Goal: Information Seeking & Learning: Learn about a topic

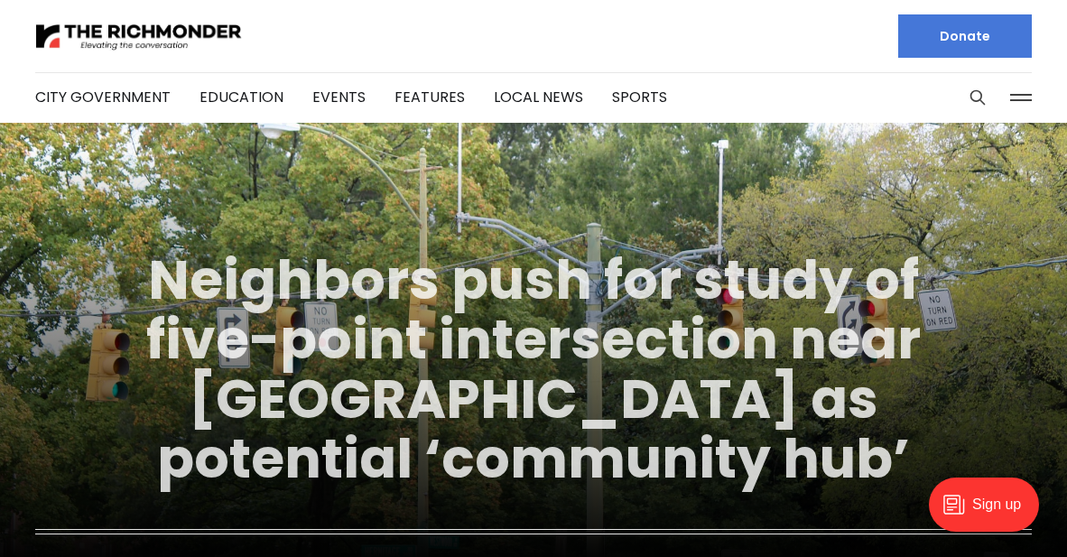
scroll to position [5, 0]
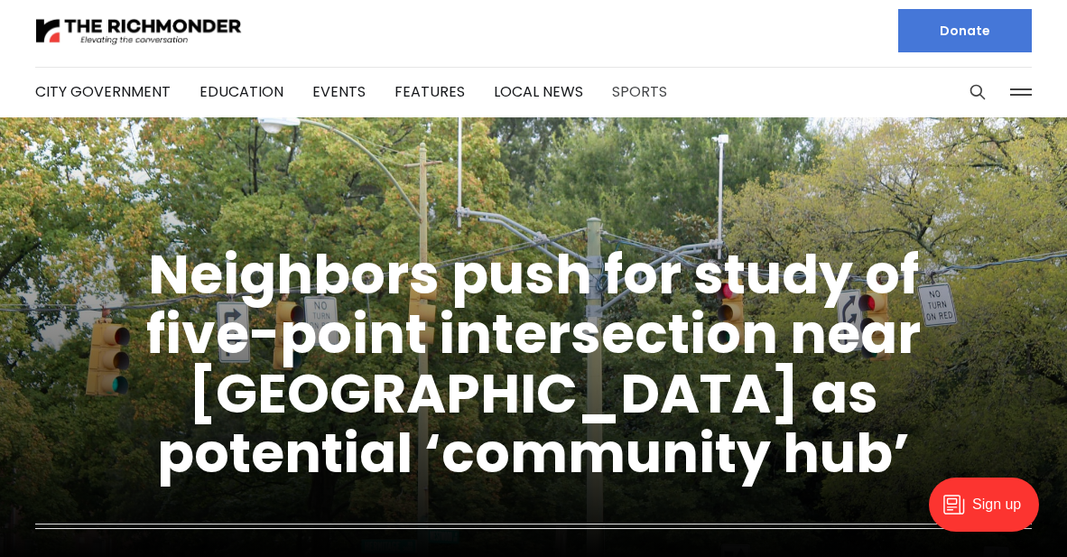
click at [623, 96] on link "Sports" at bounding box center [639, 91] width 55 height 21
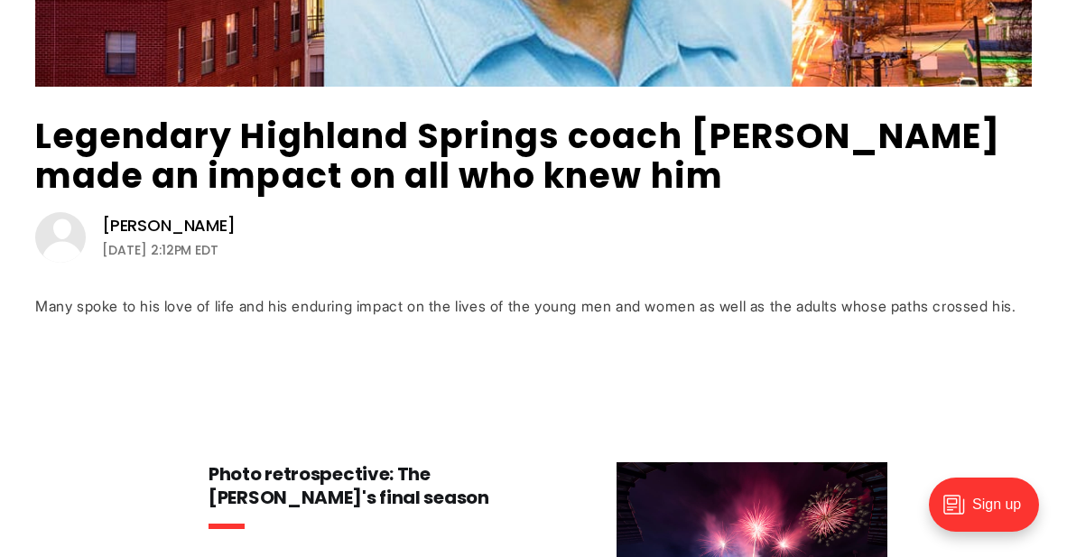
scroll to position [598, 0]
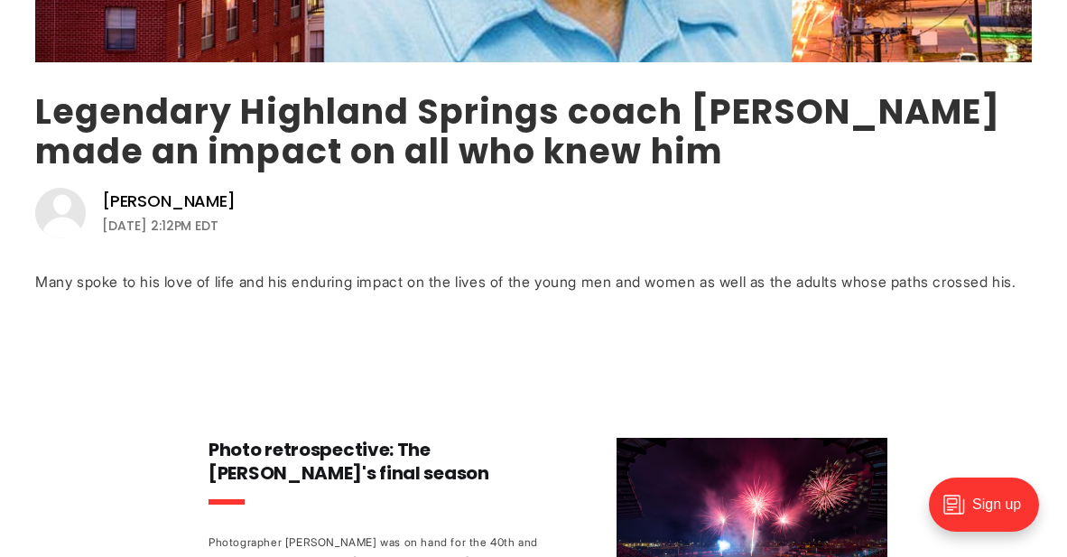
click at [538, 118] on link "Legendary Highland Springs coach [PERSON_NAME] made an impact on all who knew h…" at bounding box center [517, 132] width 965 height 88
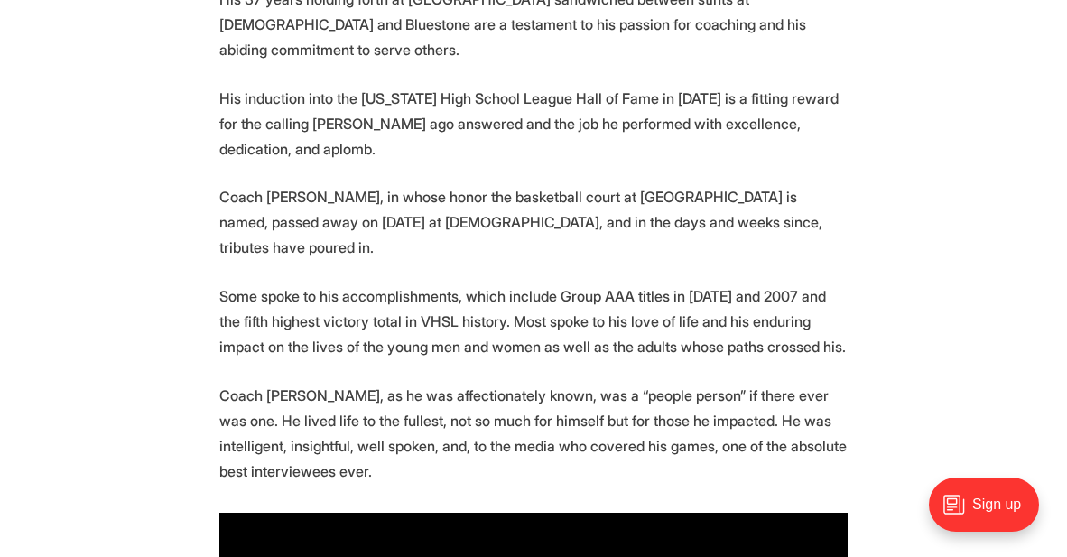
scroll to position [1022, 0]
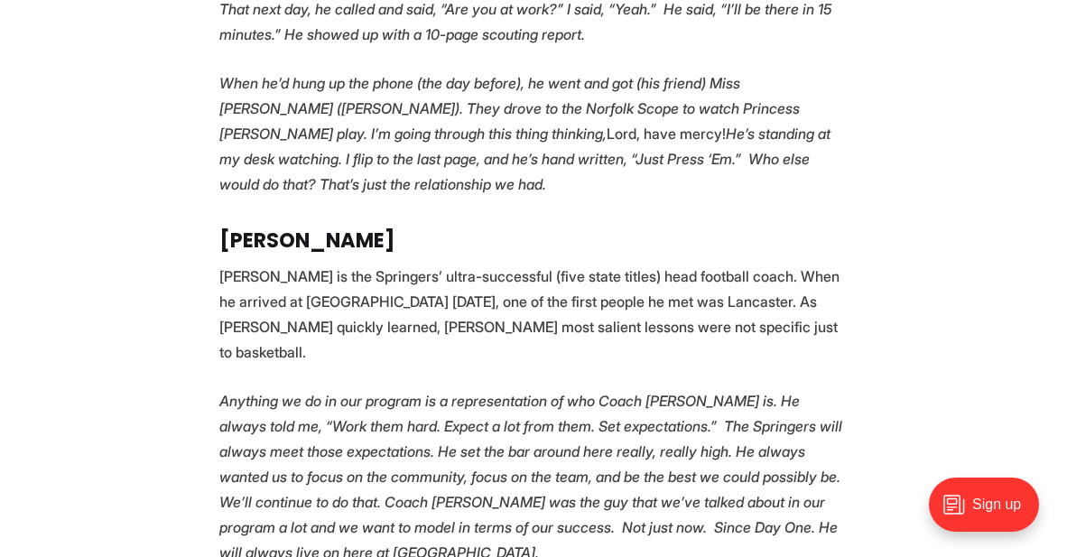
scroll to position [4093, 0]
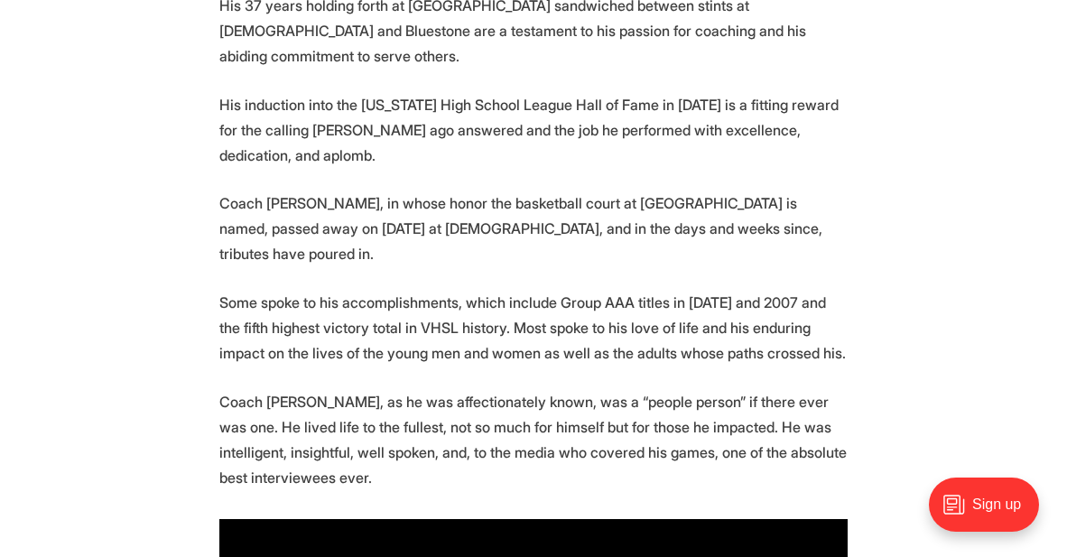
scroll to position [1014, 0]
click at [610, 203] on p "Coach [PERSON_NAME], in whose honor the basketball court at [GEOGRAPHIC_DATA] i…" at bounding box center [533, 228] width 628 height 76
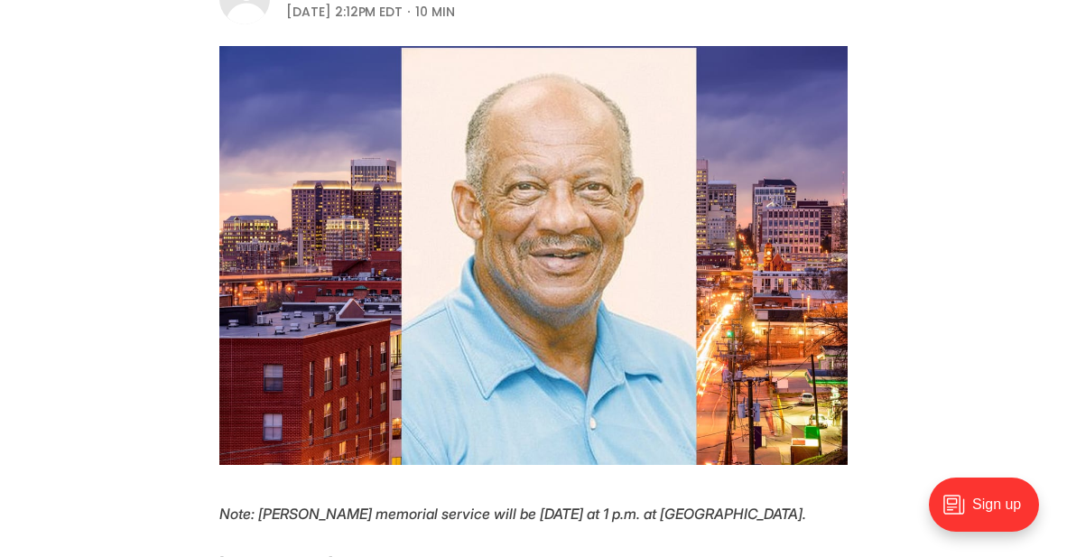
scroll to position [0, 0]
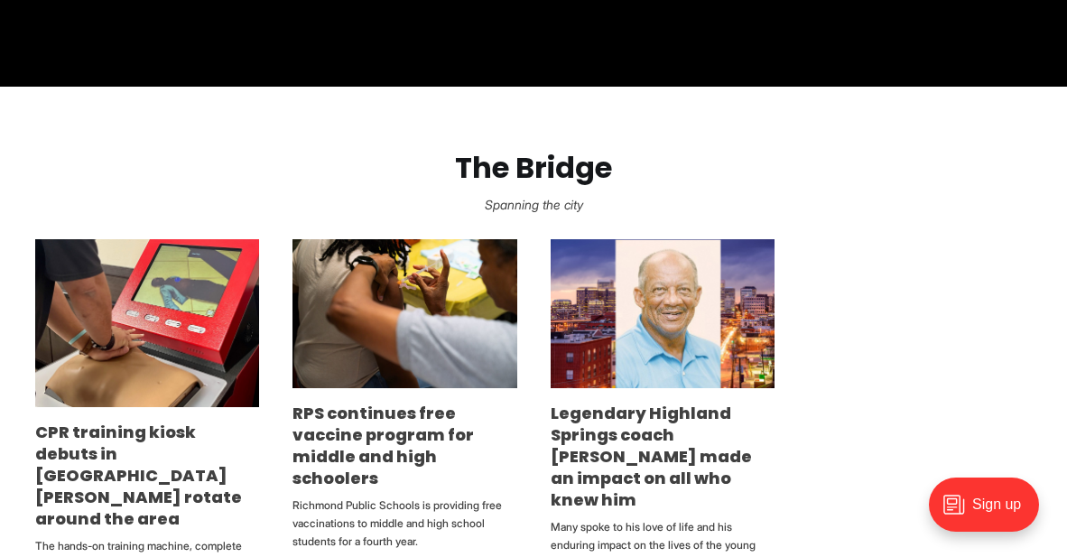
scroll to position [863, 0]
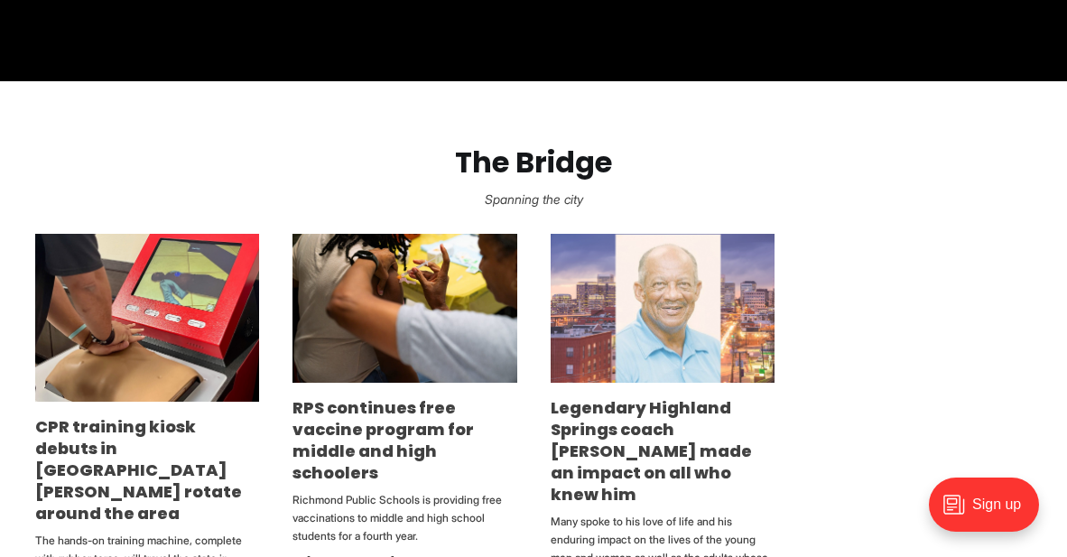
click at [698, 349] on img at bounding box center [662, 308] width 224 height 149
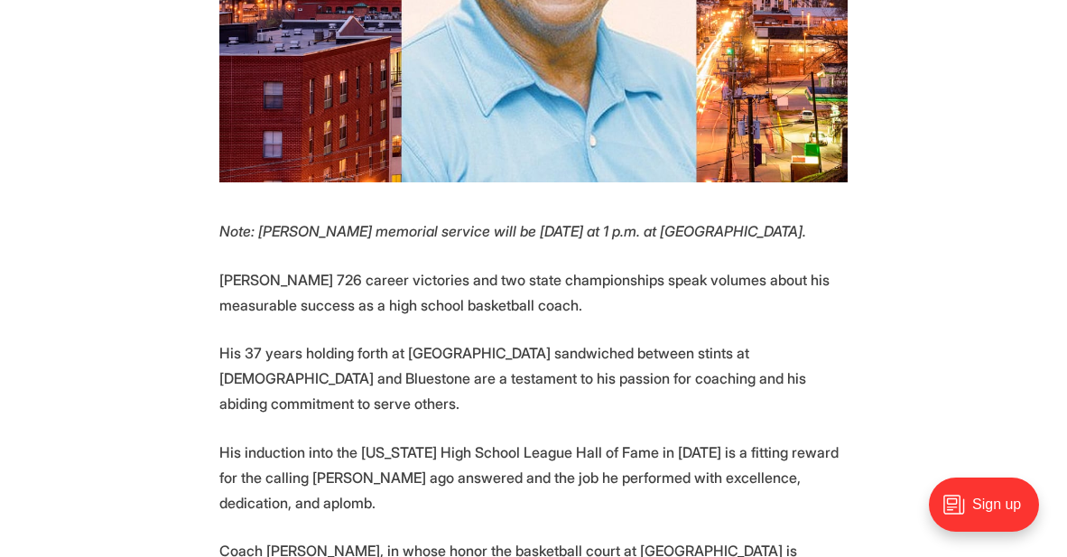
scroll to position [671, 0]
